Goal: Information Seeking & Learning: Learn about a topic

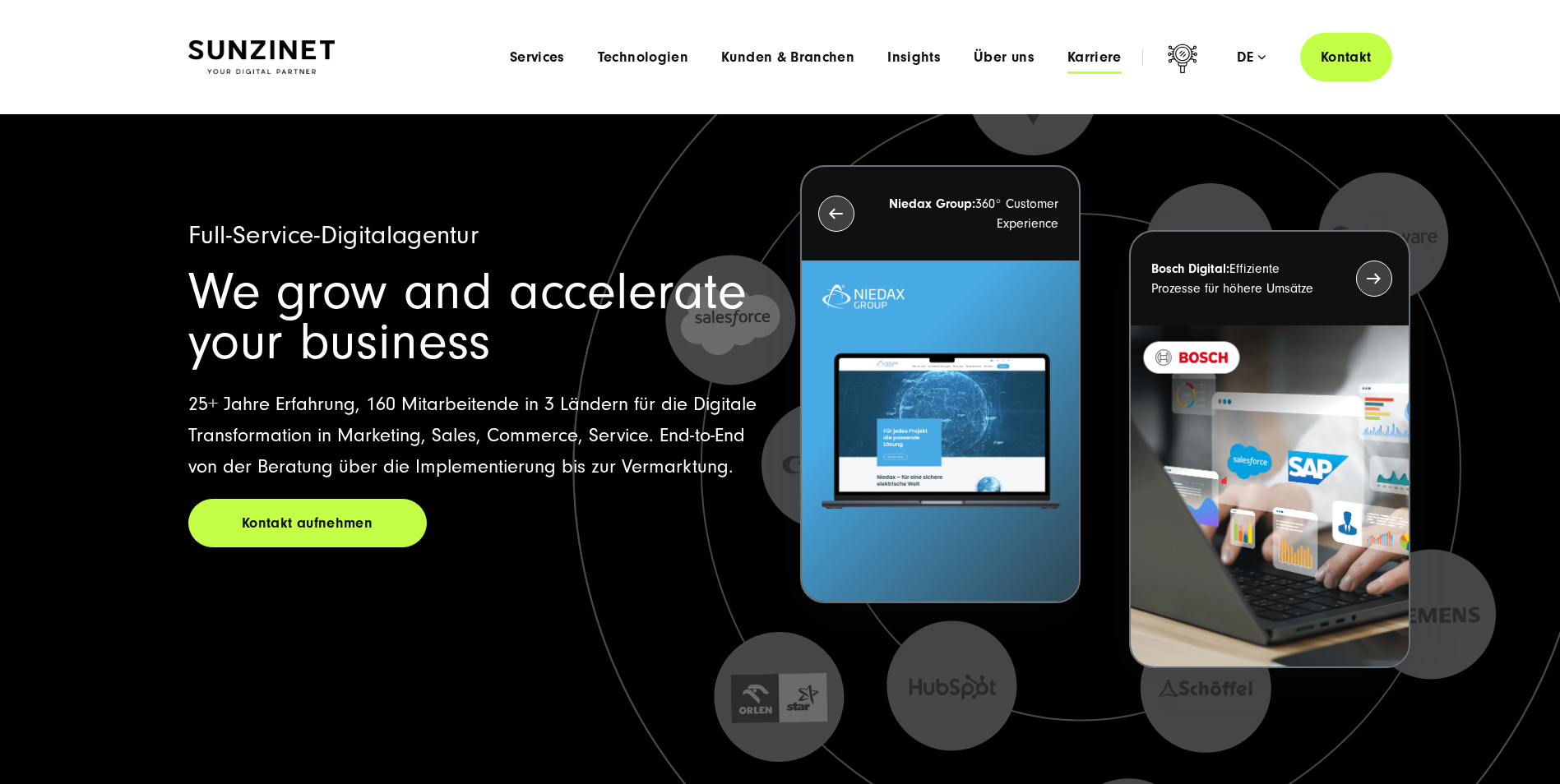
click at [1100, 61] on span "Karriere" at bounding box center [1095, 58] width 55 height 17
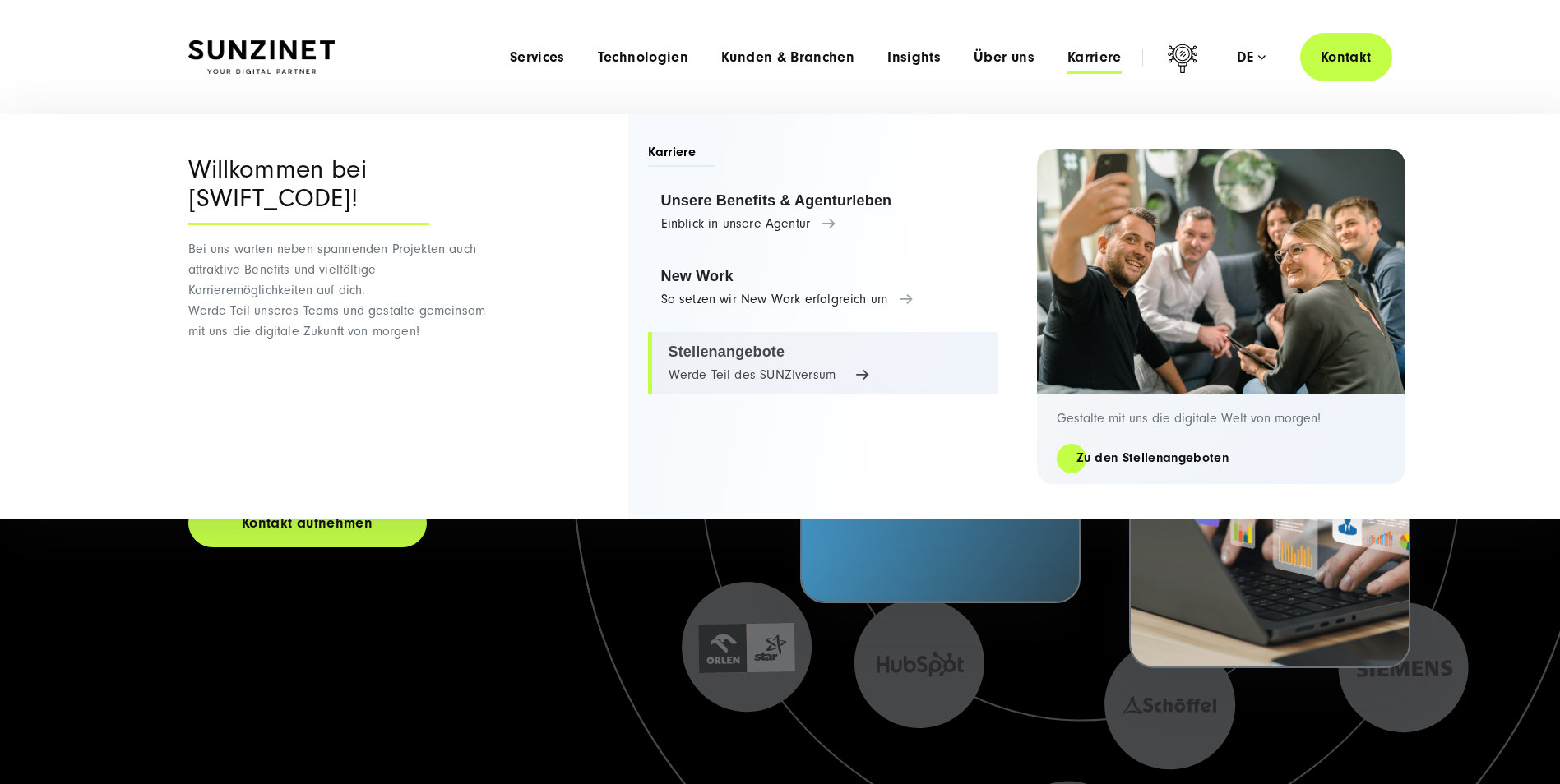
click at [741, 351] on link "Stellenangebote Werde Teil des SUNZIversum" at bounding box center [823, 363] width 350 height 63
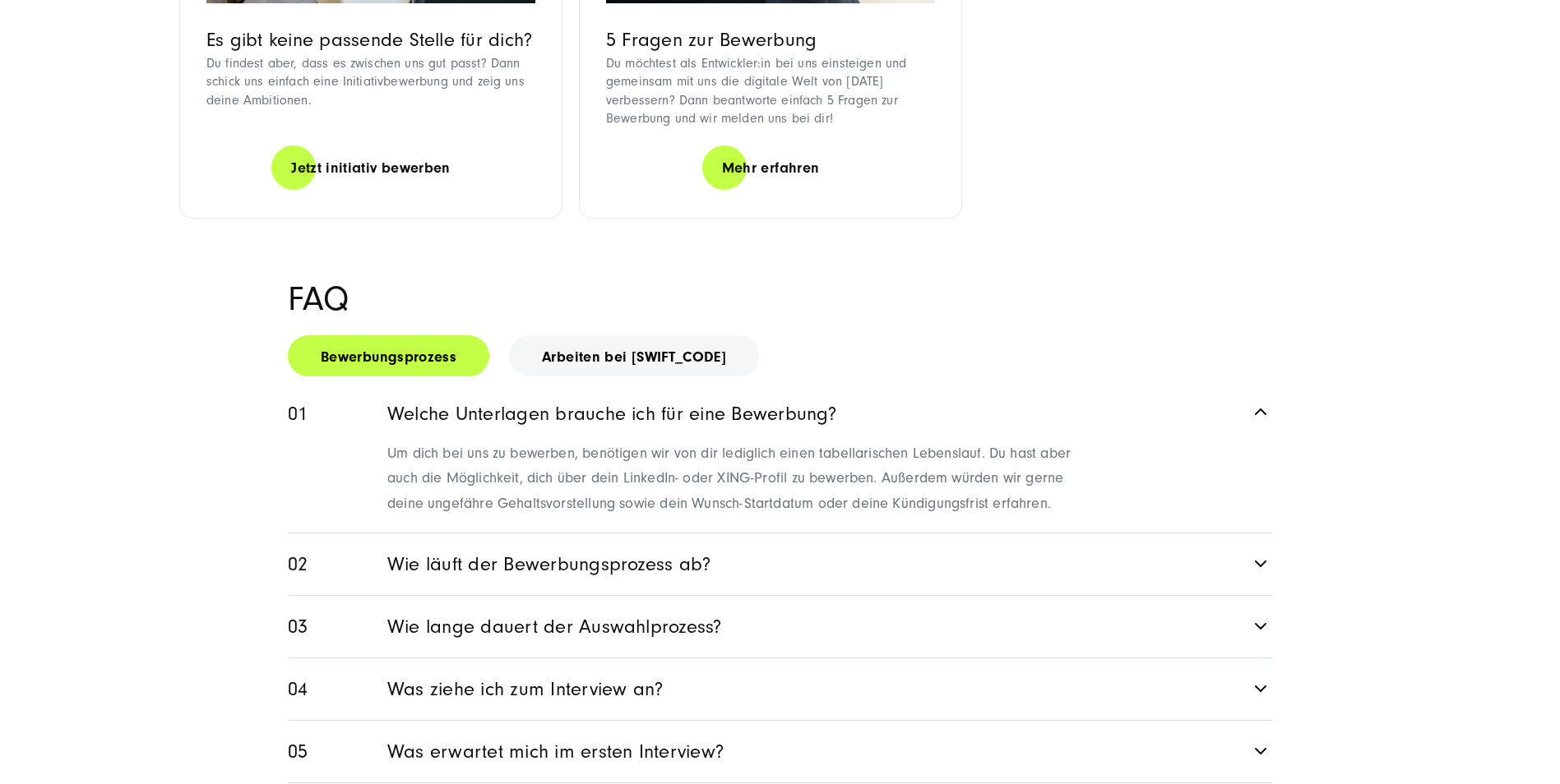
scroll to position [1891, 0]
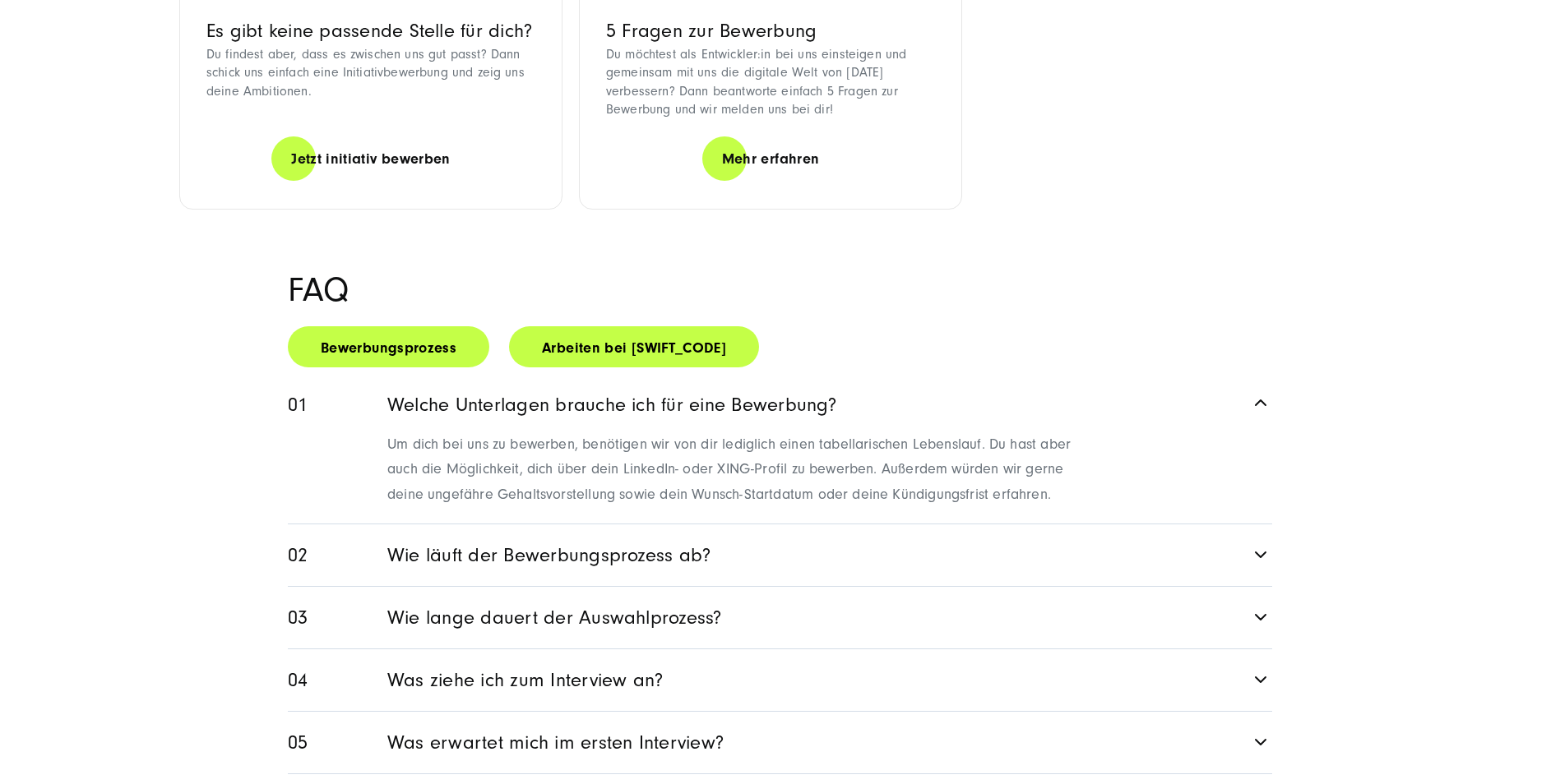
click at [598, 326] on link "Arbeiten bei SUNZINET" at bounding box center [634, 346] width 250 height 41
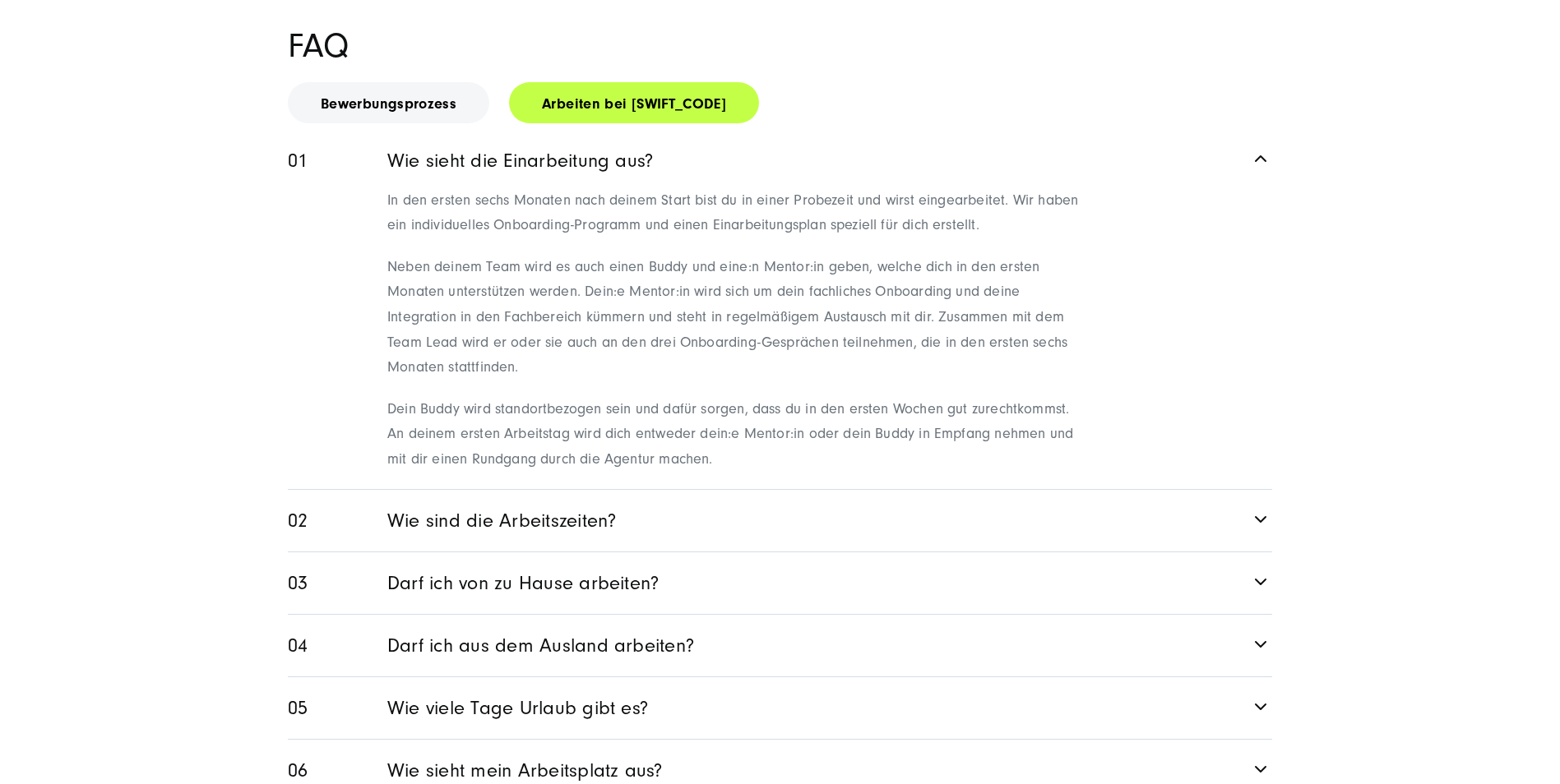
scroll to position [2137, 0]
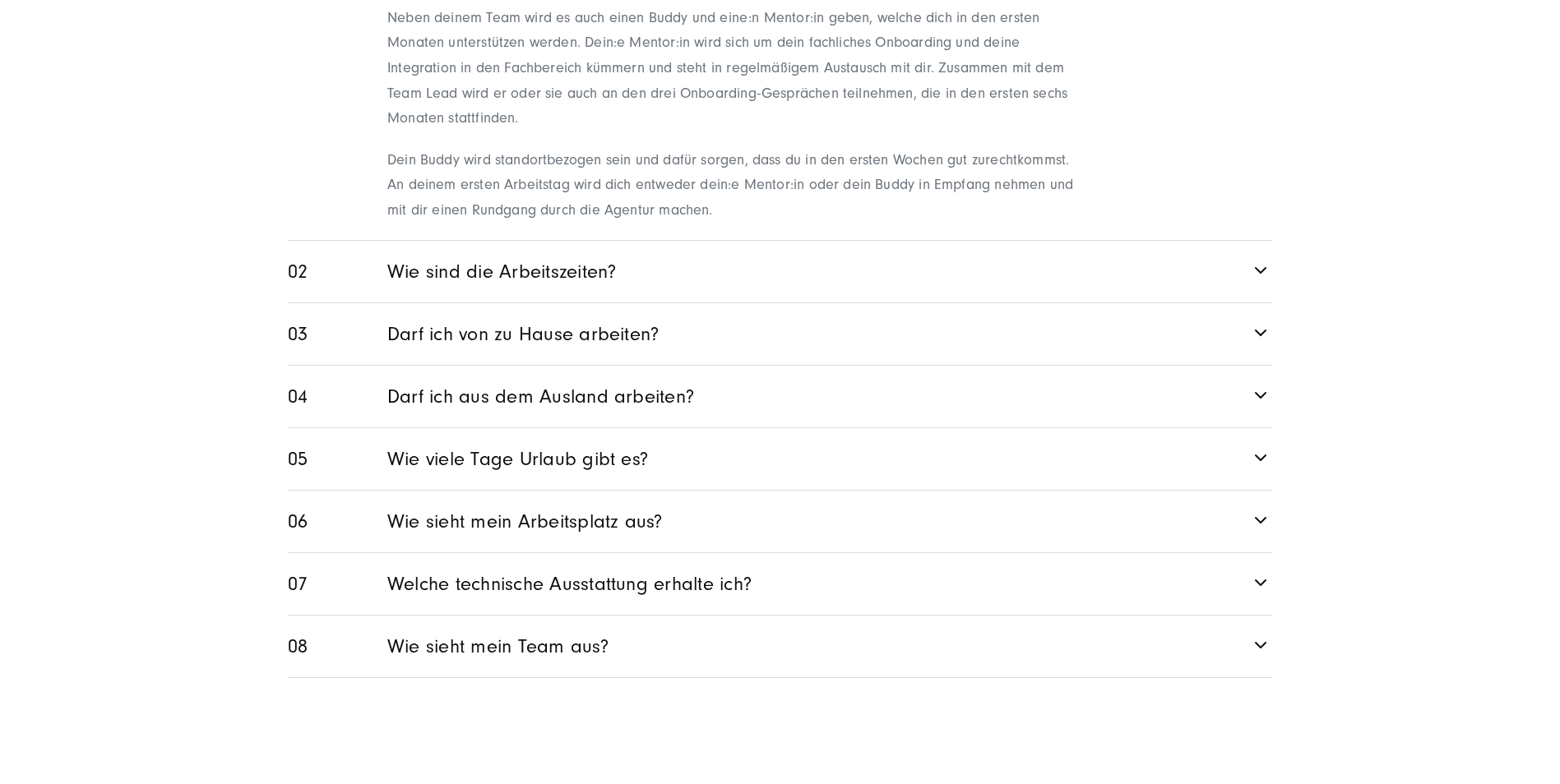
click at [686, 553] on link "Welche technische Ausstattung erhalte ich?" at bounding box center [780, 584] width 985 height 62
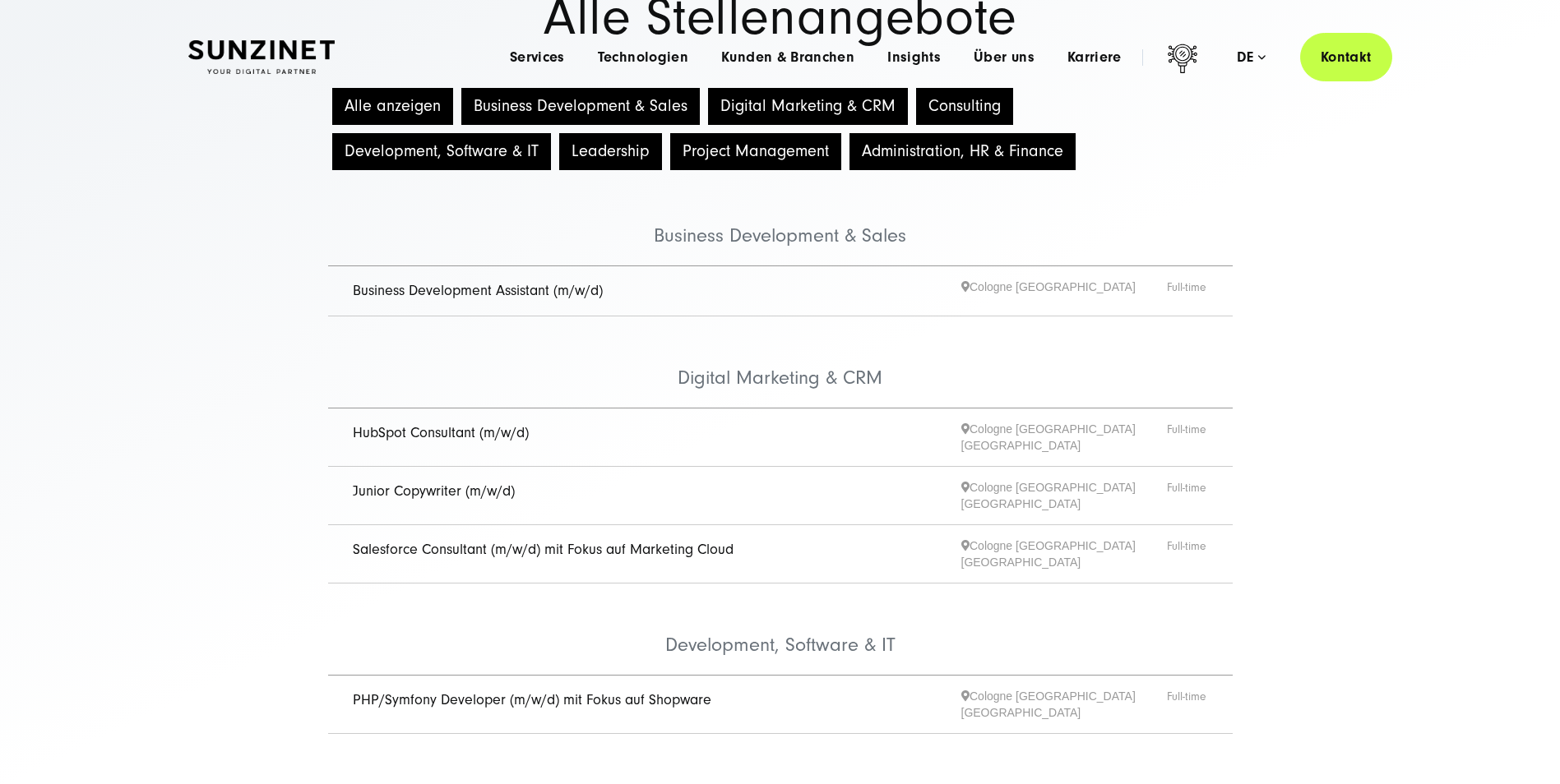
scroll to position [0, 0]
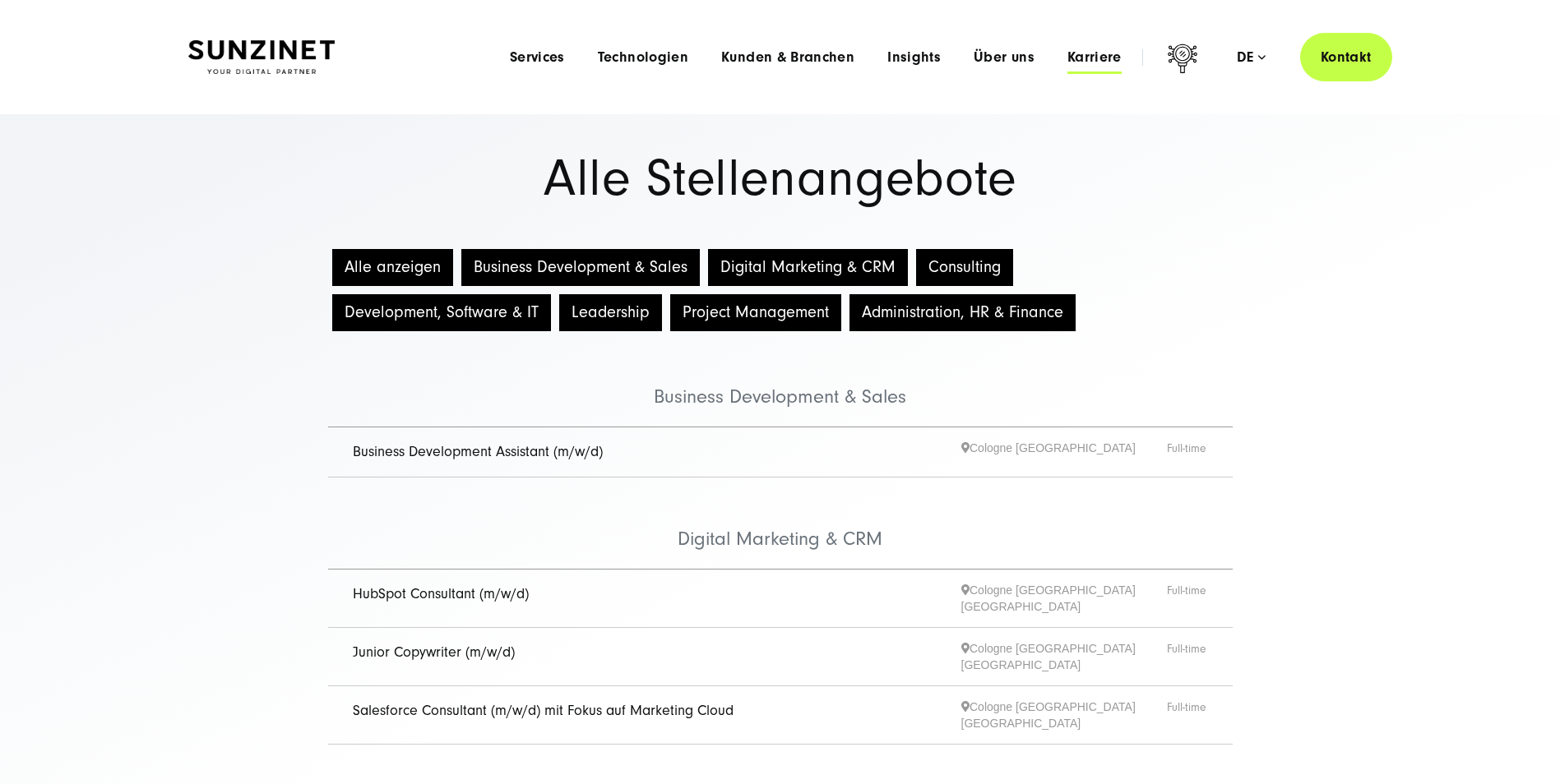
click at [1098, 53] on span "Karriere" at bounding box center [1095, 58] width 55 height 17
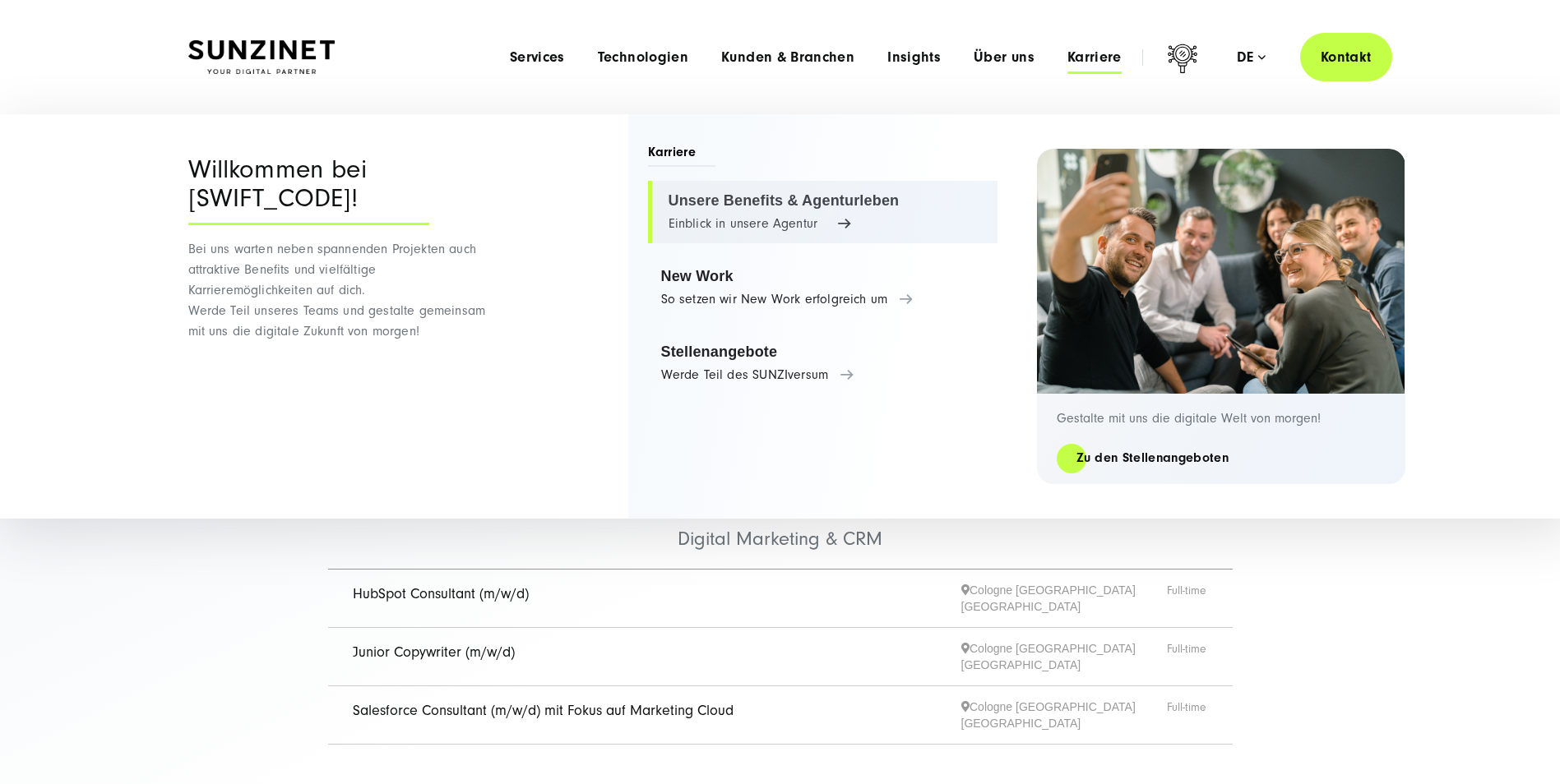
click at [803, 193] on link "Unsere Benefits & Agenturleben Einblick in unsere Agentur" at bounding box center [823, 212] width 350 height 63
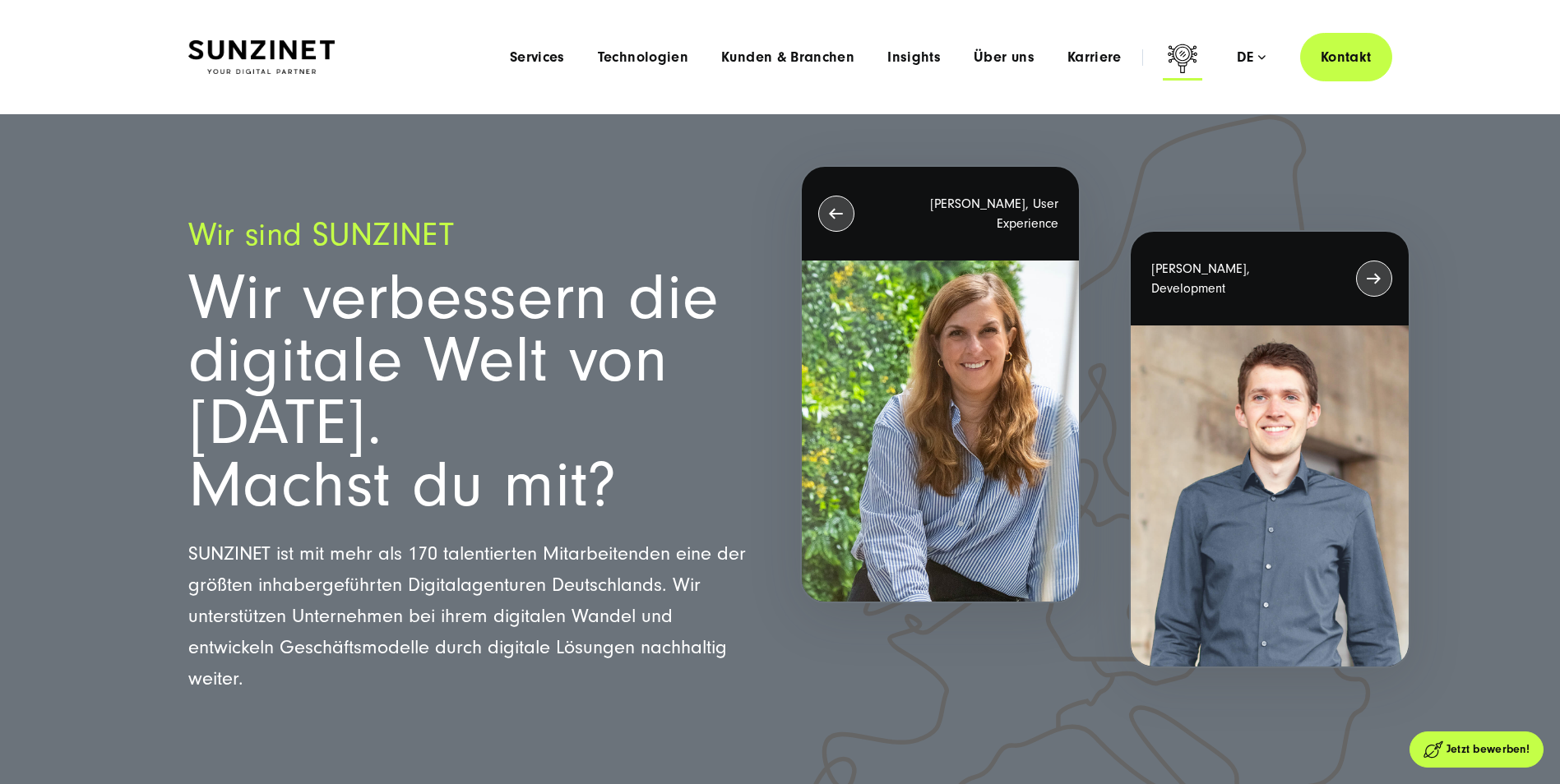
click at [1187, 63] on icon at bounding box center [1182, 58] width 29 height 29
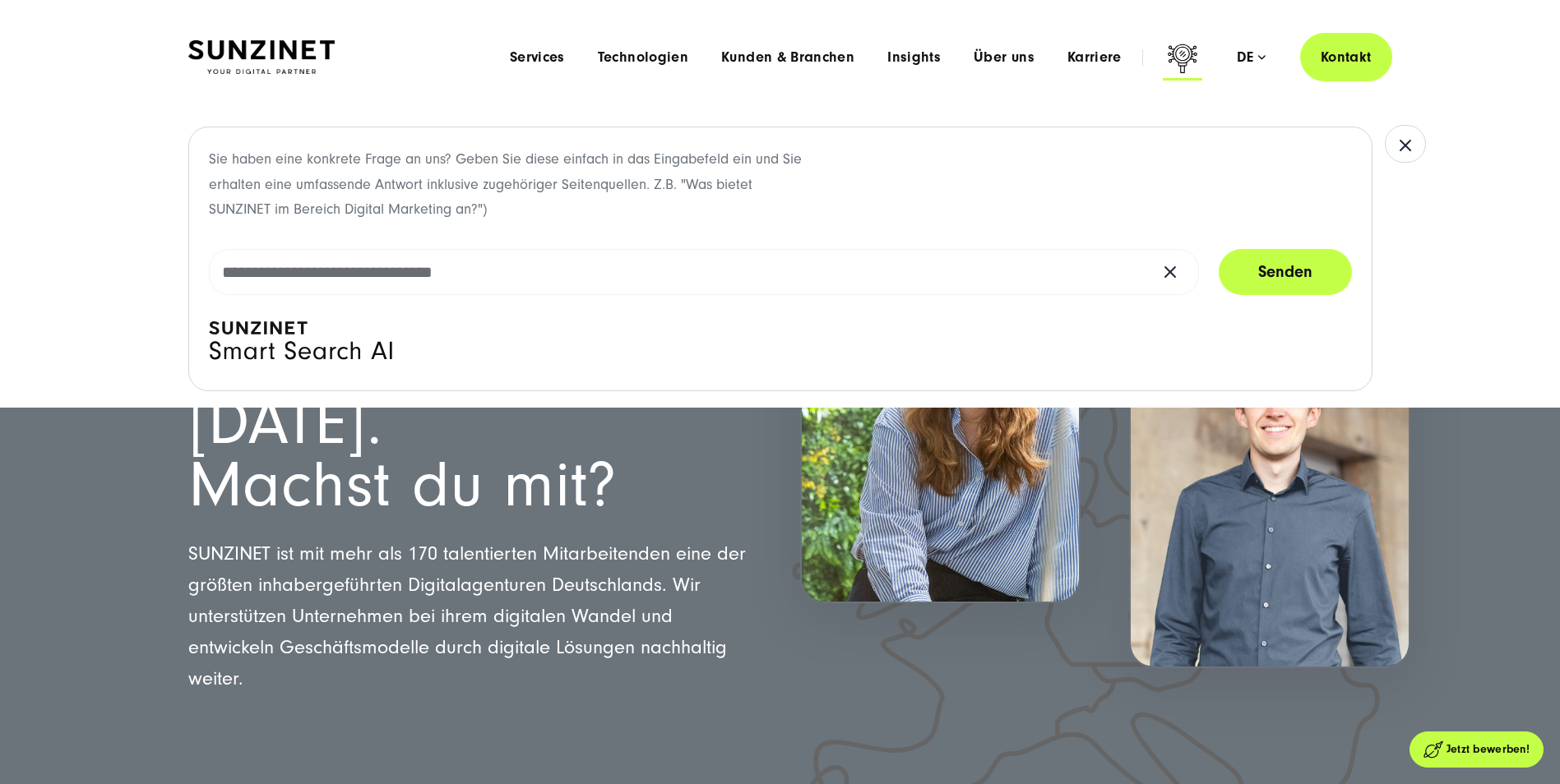
click at [1187, 63] on icon at bounding box center [1182, 58] width 29 height 29
